Goal: Task Accomplishment & Management: Manage account settings

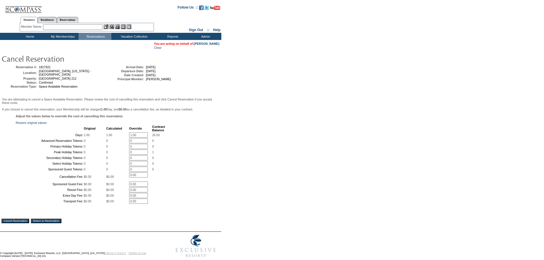
drag, startPoint x: 142, startPoint y: 144, endPoint x: 111, endPoint y: 140, distance: 31.1
click at [112, 138] on tr "Days: 1.00 1.00 1.00 * 26.50" at bounding box center [90, 134] width 149 height 5
type input "0"
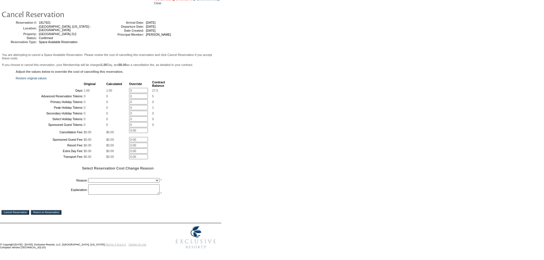
scroll to position [99, 0]
click at [122, 178] on select "Creating Continuous Stay Days Booked After Cancellation Experiential / Hotel / …" at bounding box center [123, 180] width 71 height 5
select select "1026"
click at [88, 178] on select "Creating Continuous Stay Days Booked After Cancellation Experiential / Hotel / …" at bounding box center [123, 180] width 71 height 5
click at [123, 189] on textarea at bounding box center [123, 189] width 71 height 10
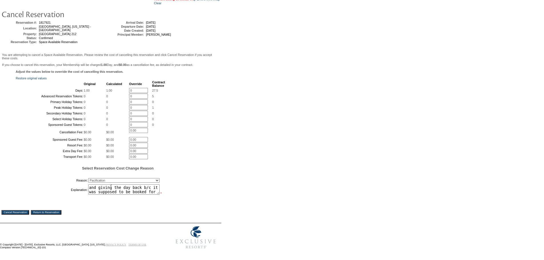
scroll to position [8, 0]
type textarea "Cancelling this reservation and giving the day back b/c it was supposed to be b…"
click at [24, 211] on input "Cancel Reservation" at bounding box center [15, 212] width 28 height 5
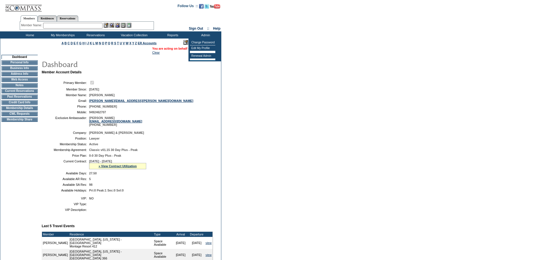
click at [166, 84] on td at bounding box center [150, 82] width 122 height 5
click at [67, 26] on input "text" at bounding box center [72, 26] width 59 height 6
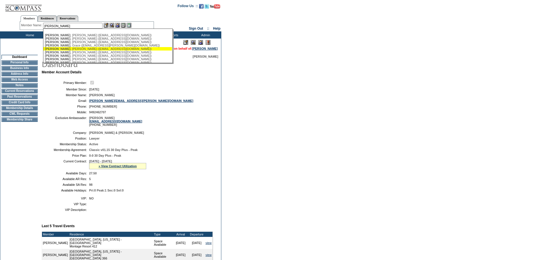
click at [73, 49] on div "Chandler , Jack (jack_chandler@ymail.com)" at bounding box center [108, 48] width 126 height 3
type input "Chandler, Jack (jack_chandler@ymail.com)"
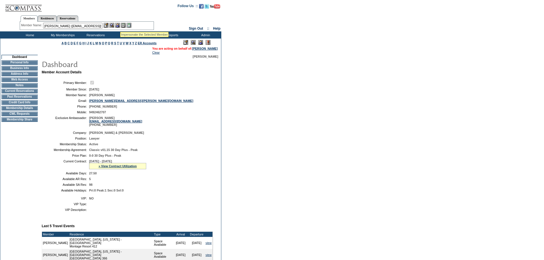
click at [119, 25] on img at bounding box center [117, 25] width 5 height 5
click at [113, 26] on img at bounding box center [111, 25] width 5 height 5
